Goal: Task Accomplishment & Management: Manage account settings

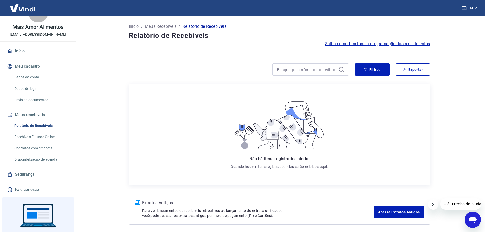
scroll to position [43, 0]
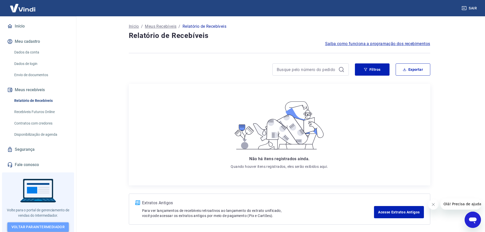
click at [47, 222] on link "Voltar para Intermediador" at bounding box center [38, 226] width 62 height 9
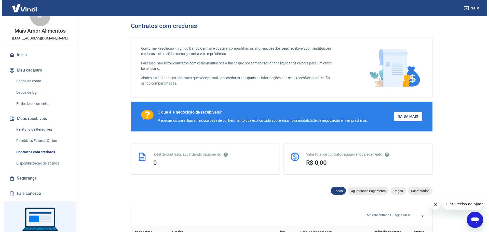
scroll to position [43, 0]
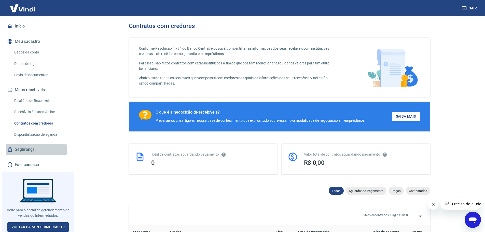
click at [36, 149] on link "Segurança" at bounding box center [38, 149] width 64 height 11
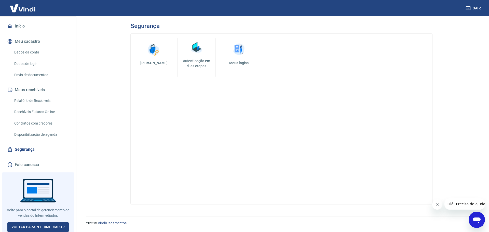
click at [48, 131] on link "Disponibilização de agenda" at bounding box center [41, 134] width 58 height 10
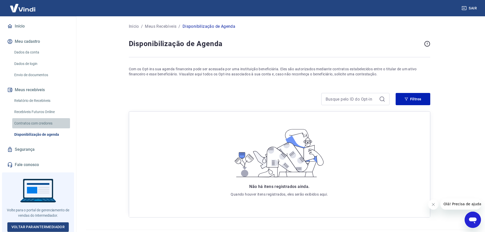
click at [45, 126] on link "Contratos com credores" at bounding box center [41, 123] width 58 height 10
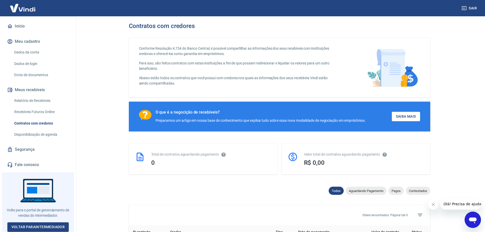
click at [45, 113] on link "Recebíveis Futuros Online" at bounding box center [41, 112] width 58 height 10
click at [43, 112] on link "Recebíveis Futuros Online" at bounding box center [41, 112] width 58 height 10
click at [46, 103] on link "Relatório de Recebíveis" at bounding box center [41, 101] width 58 height 10
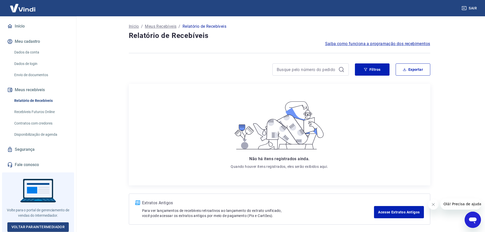
click at [46, 75] on link "Envio de documentos" at bounding box center [41, 75] width 58 height 10
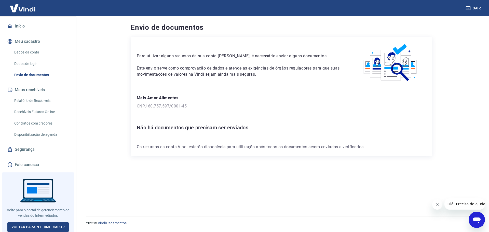
click at [438, 203] on icon "Fechar mensagem da empresa" at bounding box center [437, 204] width 4 height 4
click at [475, 8] on button "Sair" at bounding box center [474, 8] width 18 height 9
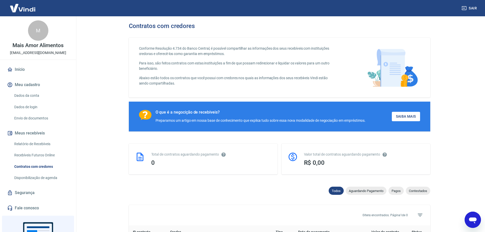
click at [25, 68] on link "Início" at bounding box center [38, 69] width 64 height 11
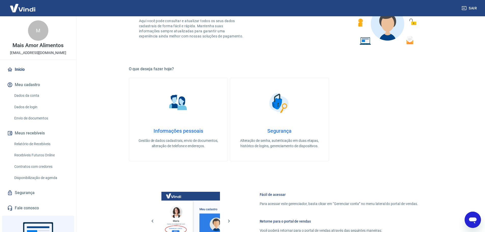
scroll to position [102, 0]
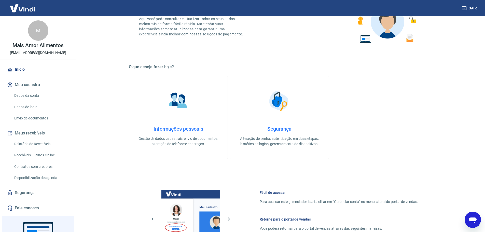
click at [176, 122] on link "Informações pessoais Gestão de dados cadastrais, envio de documentos, alteração…" at bounding box center [178, 118] width 99 height 84
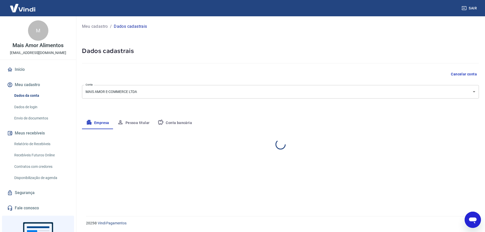
select select "MG"
select select "business"
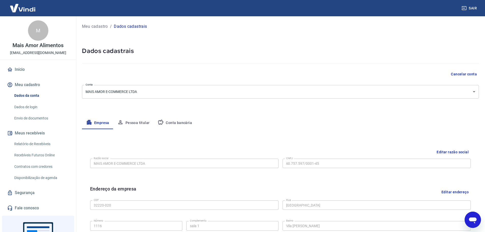
scroll to position [102, 0]
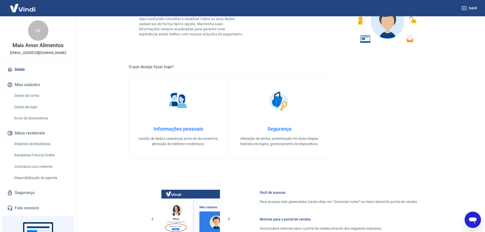
click at [290, 146] on p "Alteração de senha, autenticação em duas etapas, histórico de logins, gerenciam…" at bounding box center [279, 141] width 82 height 11
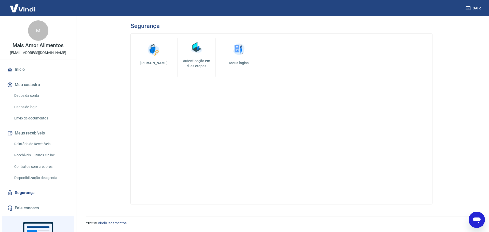
click at [228, 58] on link "Meus logins" at bounding box center [239, 57] width 38 height 39
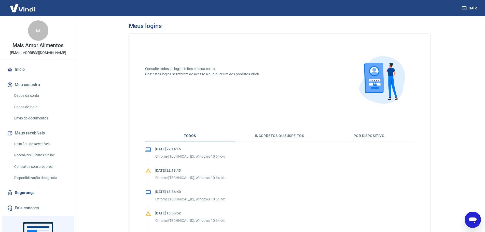
click at [267, 135] on button "Incorretos ou suspeitos" at bounding box center [280, 136] width 90 height 12
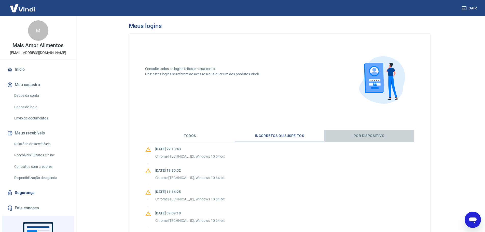
click at [372, 136] on button "Por dispositivo" at bounding box center [369, 136] width 90 height 12
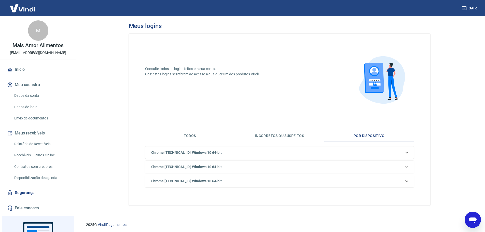
click at [186, 140] on button "Todos" at bounding box center [190, 136] width 90 height 12
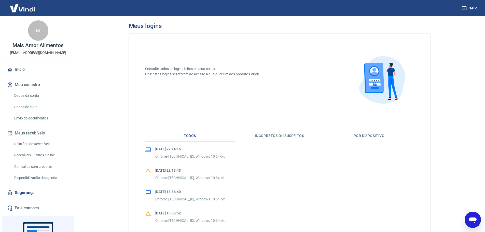
click at [22, 70] on link "Início" at bounding box center [38, 69] width 64 height 11
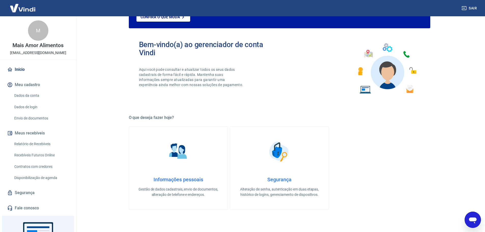
scroll to position [136, 0]
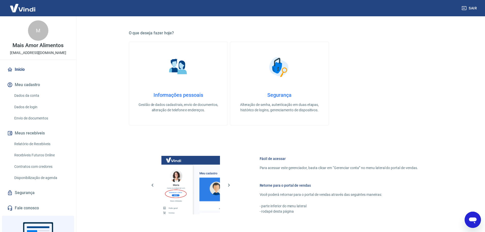
click at [201, 80] on link "Informações pessoais Gestão de dados cadastrais, envio de documentos, alteração…" at bounding box center [178, 84] width 99 height 84
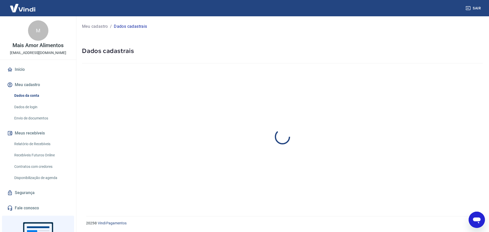
select select "MG"
select select "business"
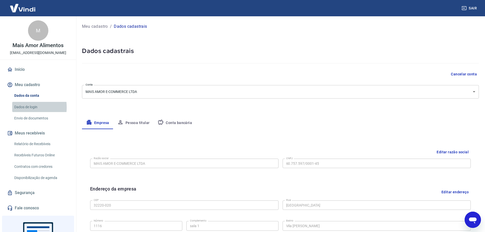
click at [19, 107] on link "Dados de login" at bounding box center [41, 107] width 58 height 10
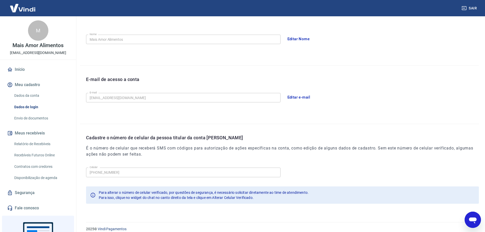
scroll to position [94, 0]
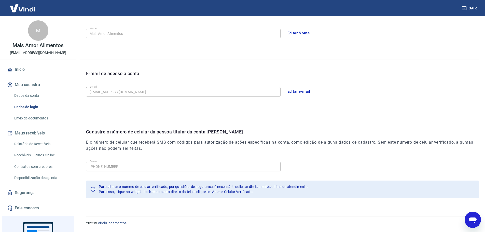
click at [35, 117] on link "Envio de documentos" at bounding box center [41, 118] width 58 height 10
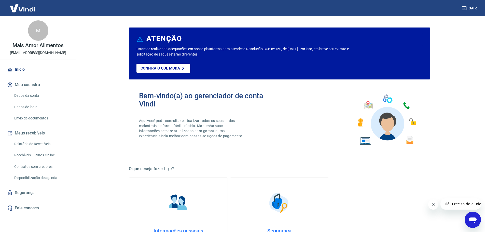
click at [41, 178] on link "Disponibilização de agenda" at bounding box center [41, 178] width 58 height 10
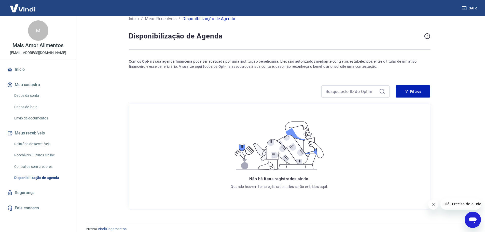
scroll to position [14, 0]
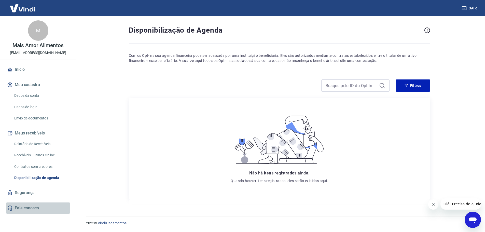
click at [35, 204] on link "Fale conosco" at bounding box center [38, 207] width 64 height 11
